Goal: Use online tool/utility: Utilize a website feature to perform a specific function

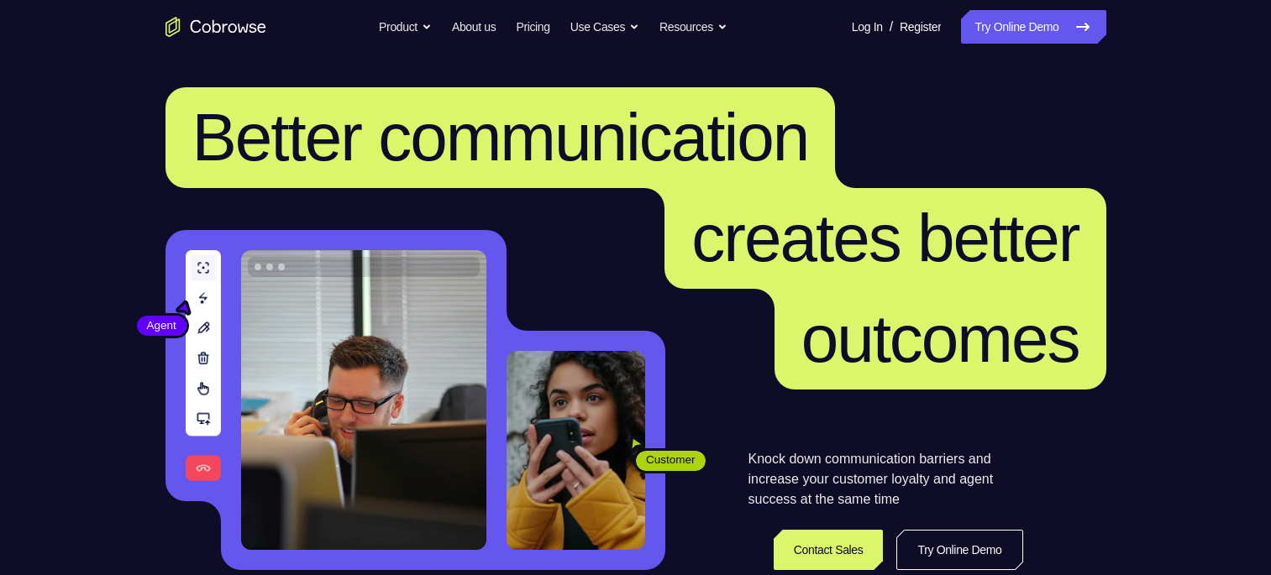
click at [1046, 24] on link "Try Online Demo" at bounding box center [1033, 27] width 144 height 34
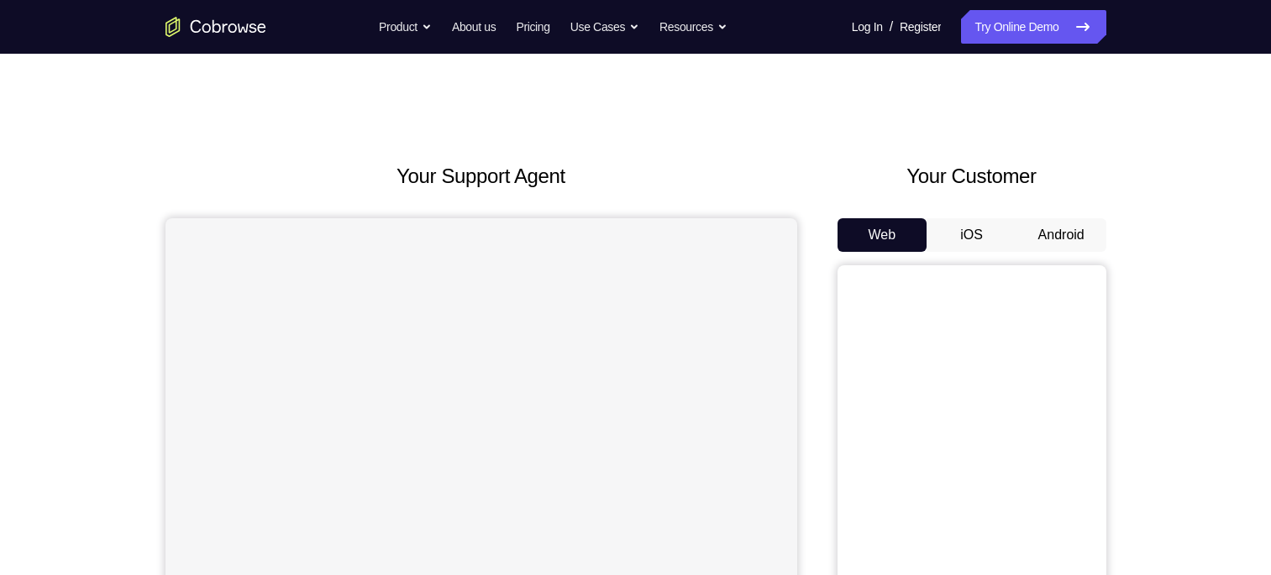
click at [1055, 229] on button "Android" at bounding box center [1061, 235] width 90 height 34
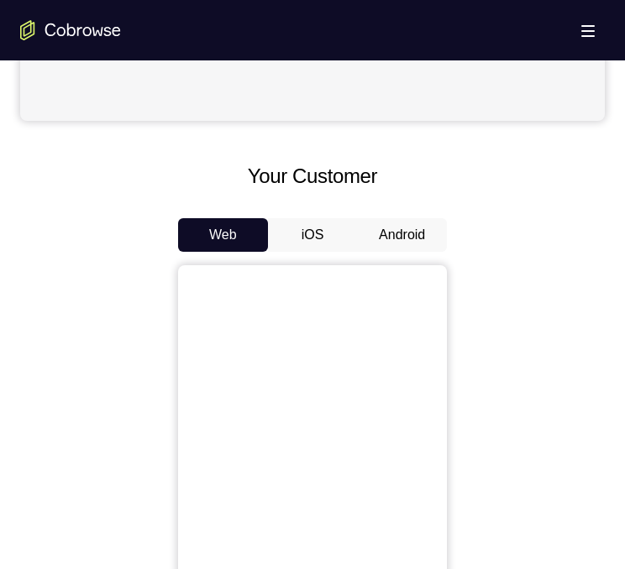
scroll to position [588, 0]
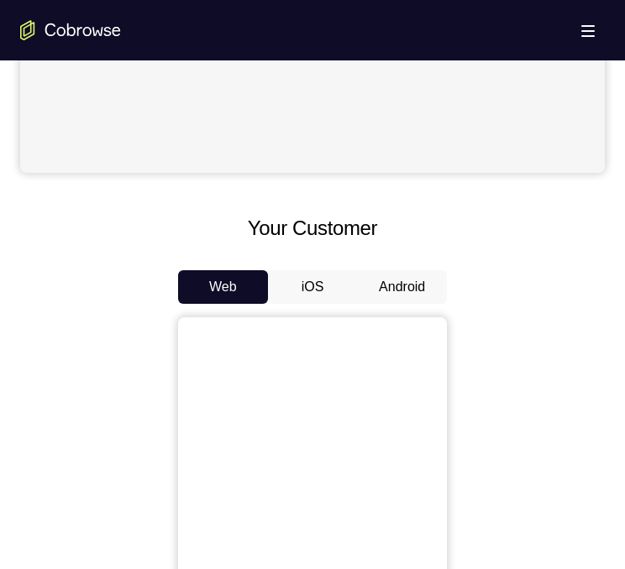
click at [395, 281] on button "Android" at bounding box center [402, 287] width 90 height 34
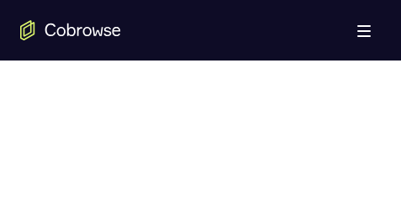
scroll to position [926, 0]
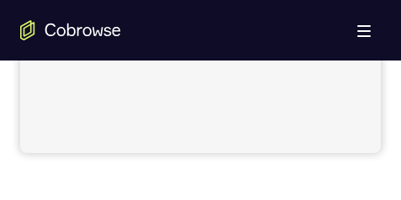
scroll to position [590, 0]
